Goal: Task Accomplishment & Management: Use online tool/utility

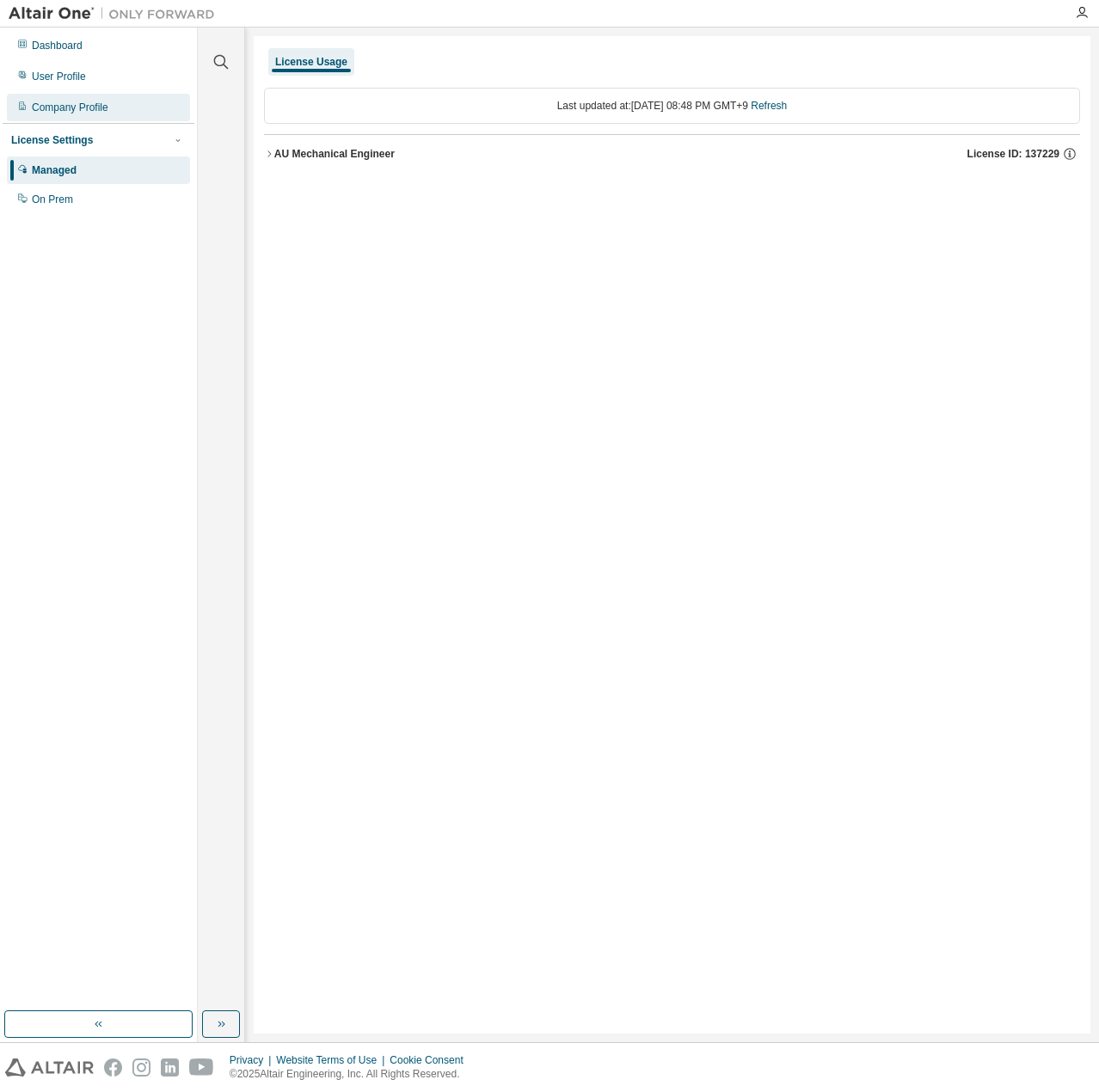
click at [54, 102] on div "Company Profile" at bounding box center [69, 108] width 76 height 14
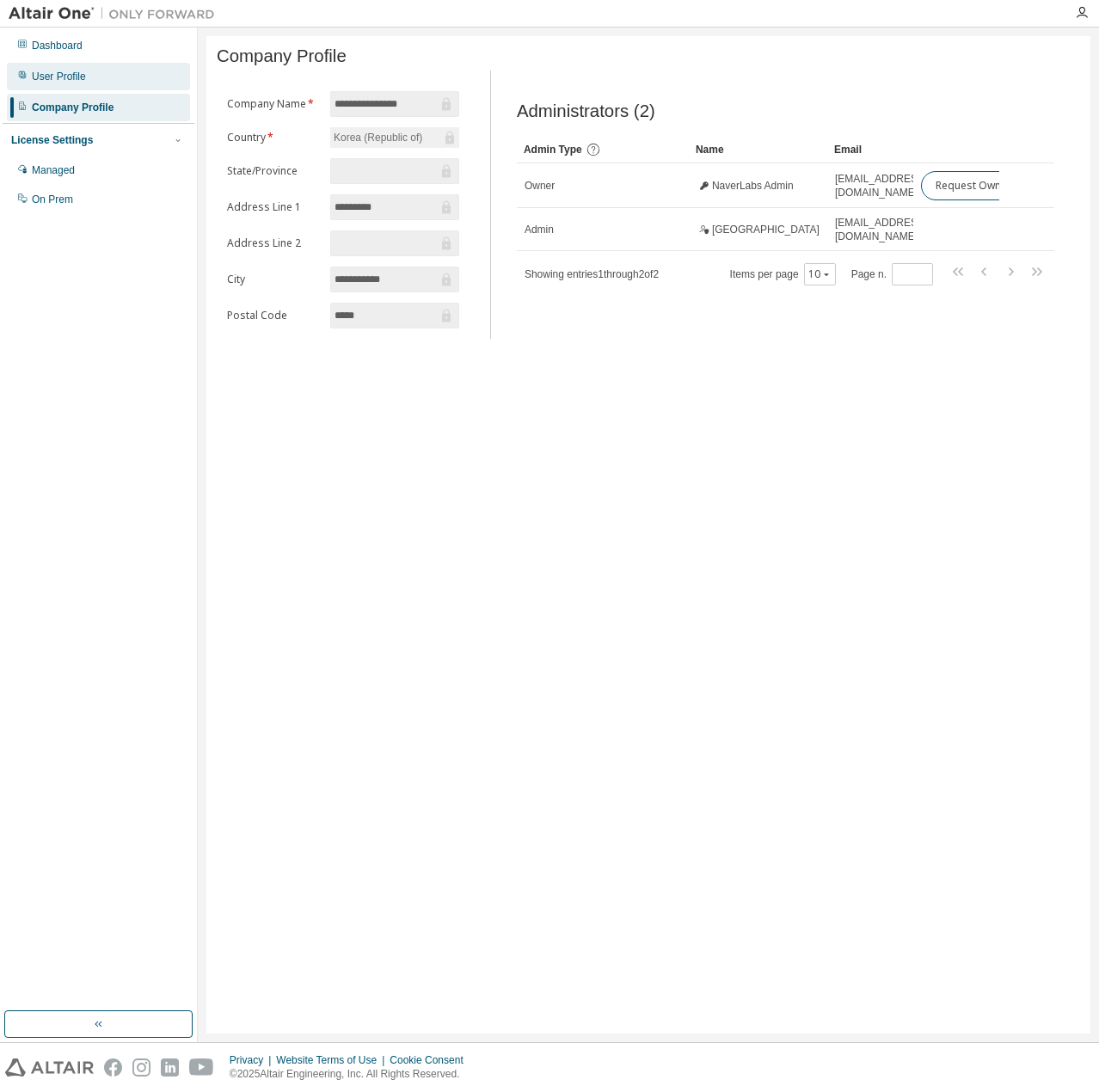
click at [56, 77] on div "User Profile" at bounding box center [58, 76] width 54 height 14
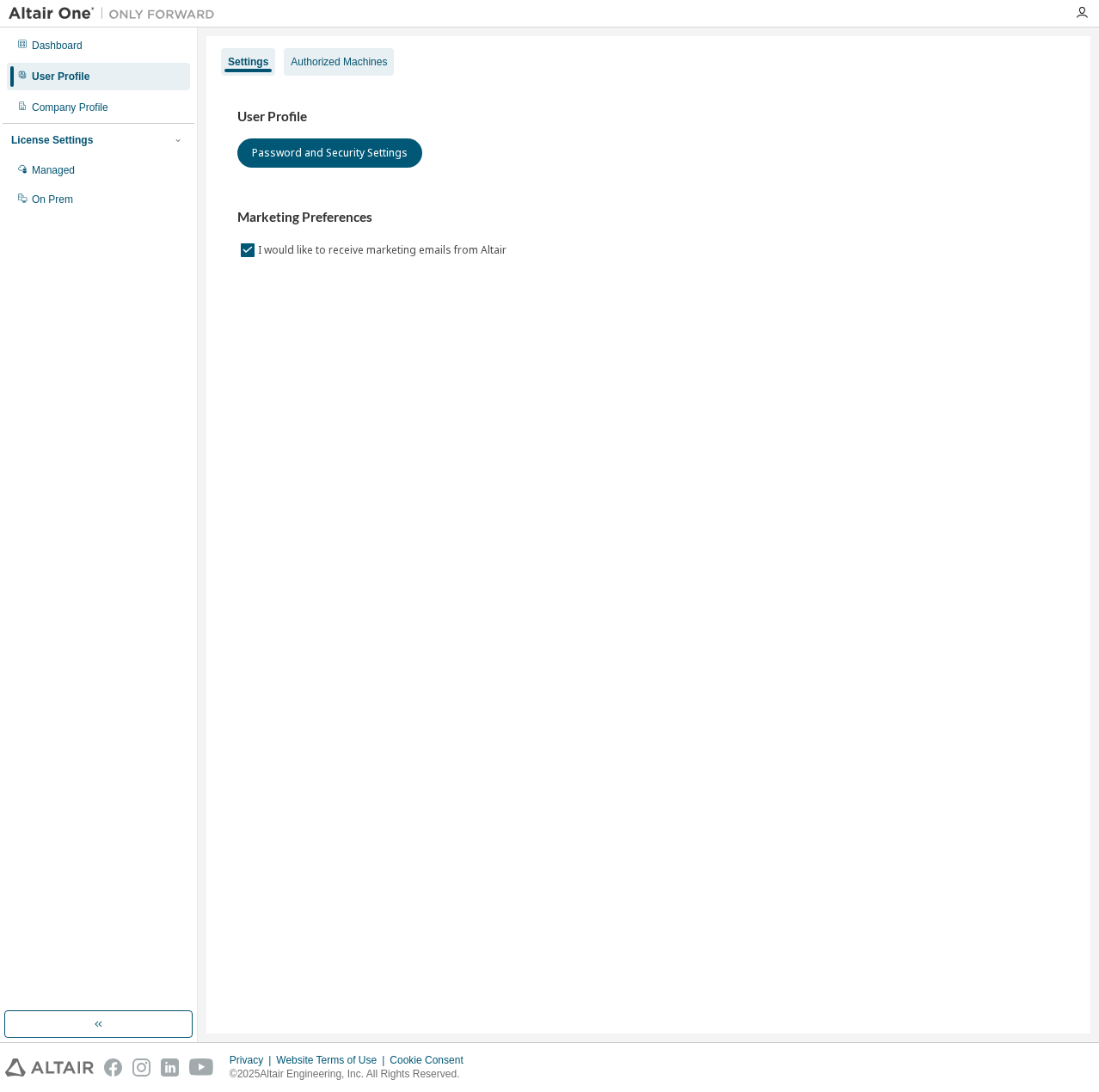
click at [315, 60] on div "Authorized Machines" at bounding box center [338, 62] width 96 height 14
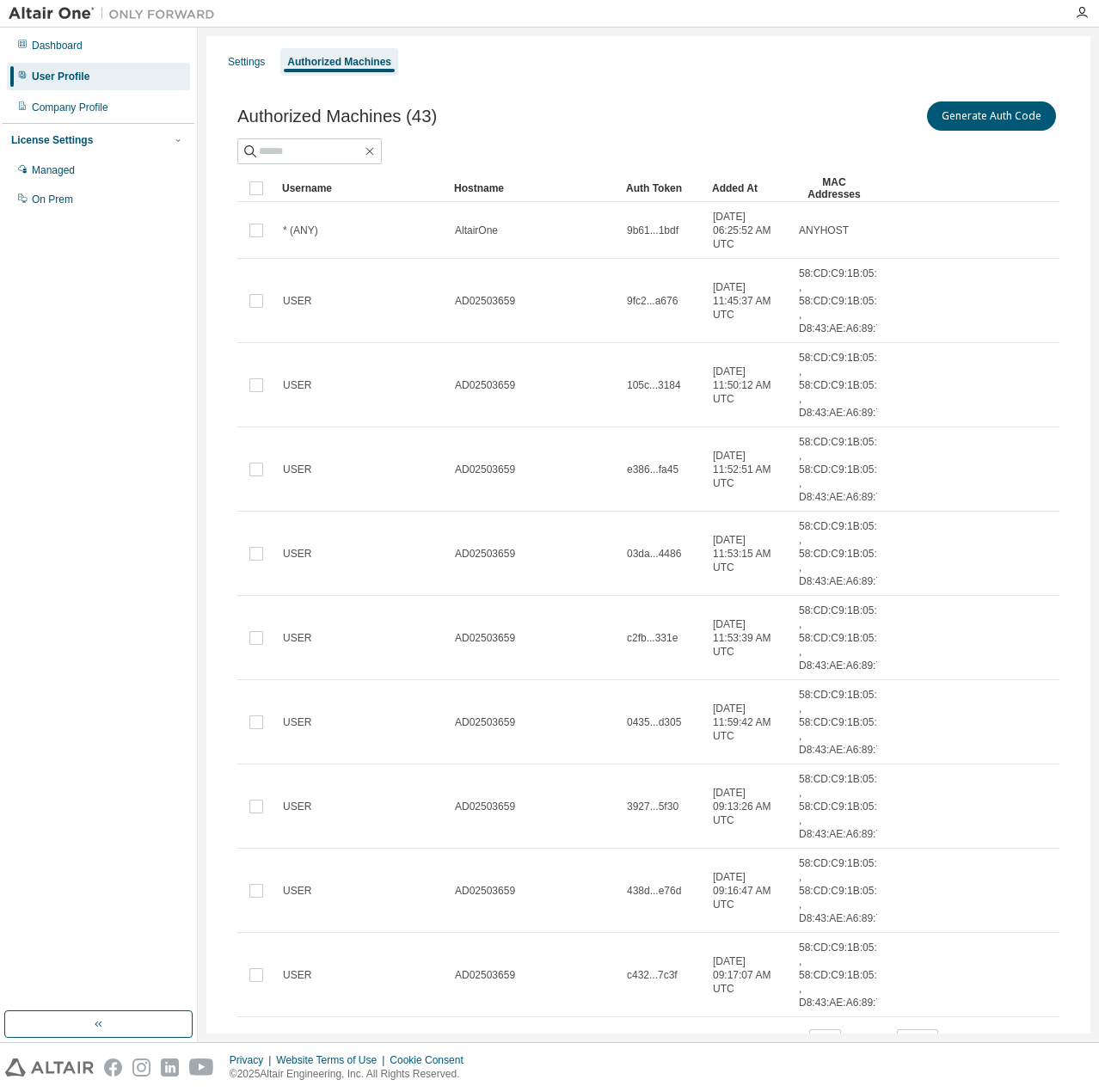
click at [914, 77] on div "Authorized Machines (43) Generate Auth Code Clear Load Save Save As Field Opera…" at bounding box center [647, 587] width 863 height 1020
click at [967, 111] on button "Generate Auth Code" at bounding box center [991, 117] width 128 height 30
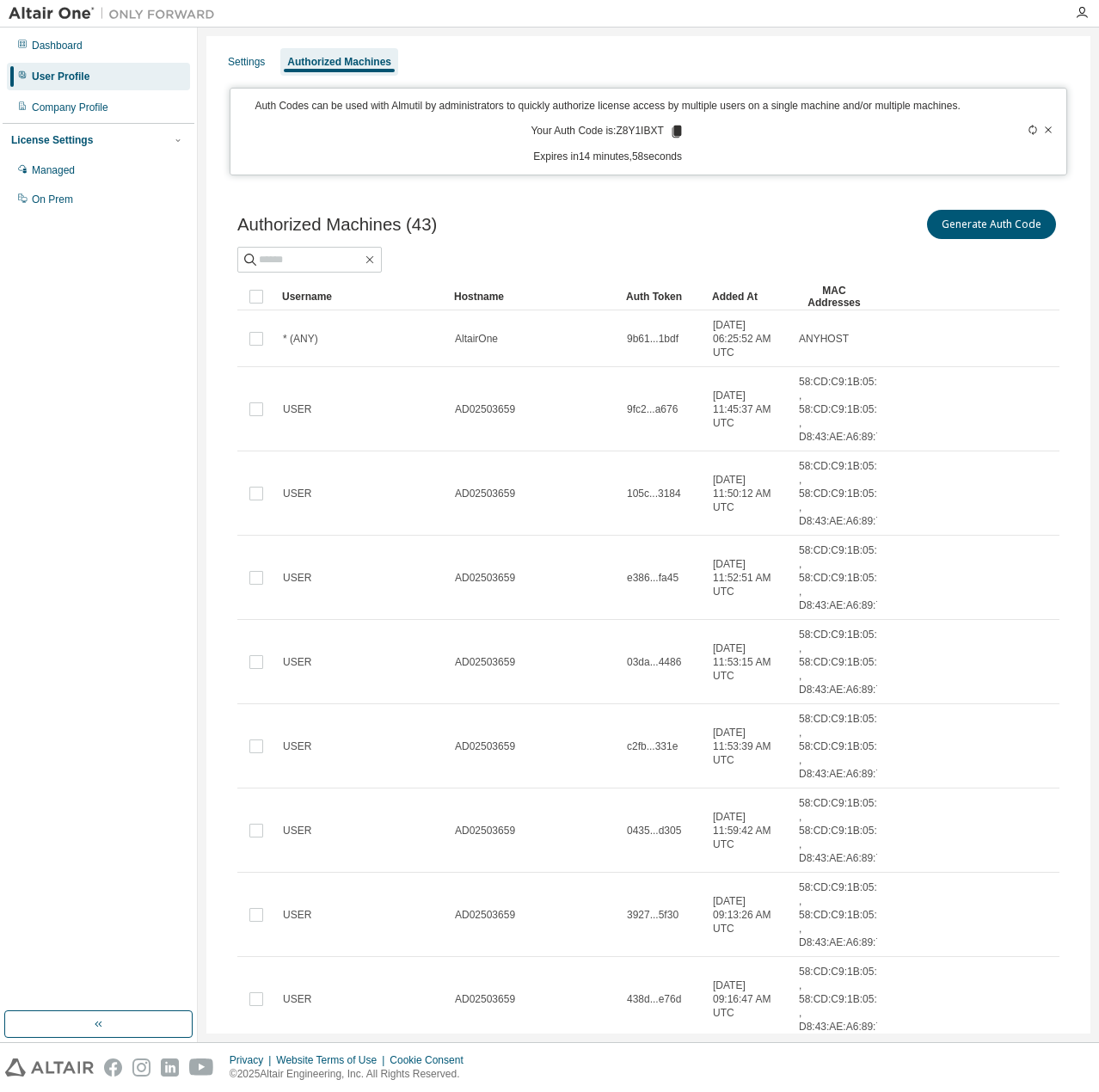
click at [624, 167] on div "Auth Codes can be used with Almutil by administrators to quickly authorize lice…" at bounding box center [647, 131] width 837 height 88
click at [671, 133] on icon at bounding box center [676, 131] width 10 height 12
click at [670, 183] on div "Settings Authorized Machines Auth Codes can be used with Almutil by administrat…" at bounding box center [648, 626] width 884 height 1179
